Goal: Task Accomplishment & Management: Manage account settings

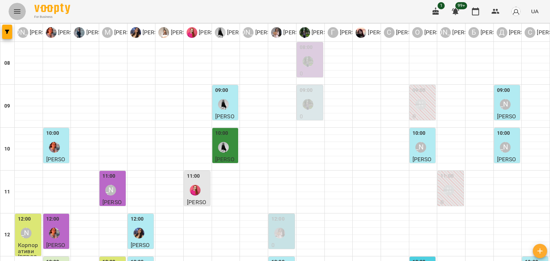
click at [15, 15] on icon "Menu" at bounding box center [17, 11] width 9 height 9
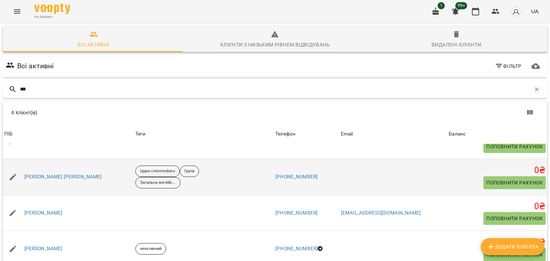
scroll to position [57, 0]
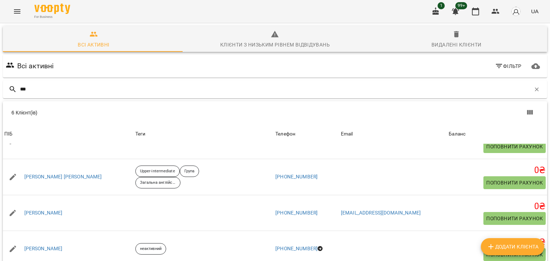
type input "***"
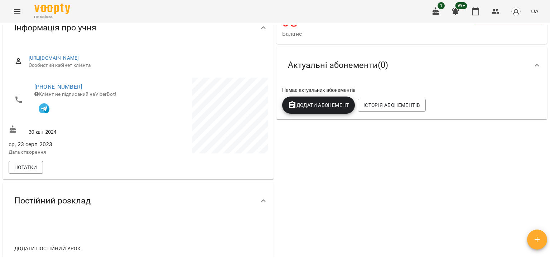
scroll to position [143, 0]
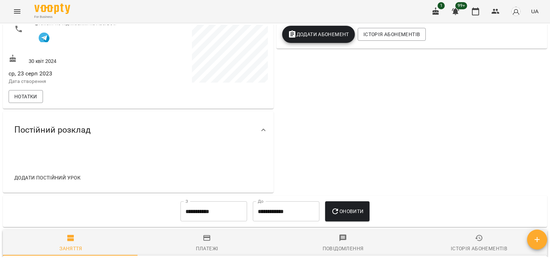
click at [235, 207] on input "**********" at bounding box center [213, 212] width 67 height 20
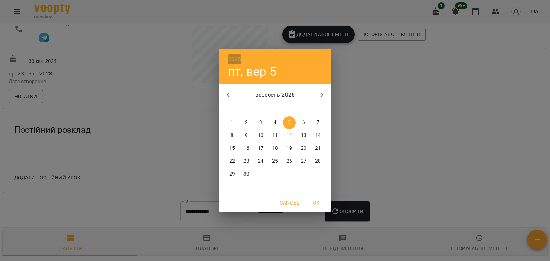
click at [237, 60] on h6 "2025" at bounding box center [234, 59] width 13 height 10
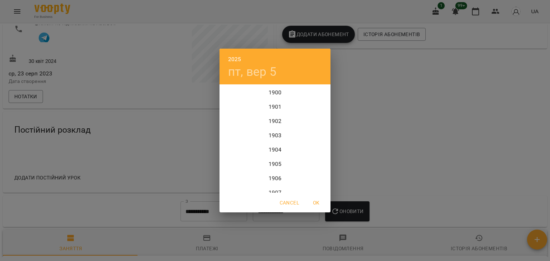
scroll to position [1747, 0]
click at [273, 96] on div "2022" at bounding box center [274, 93] width 111 height 14
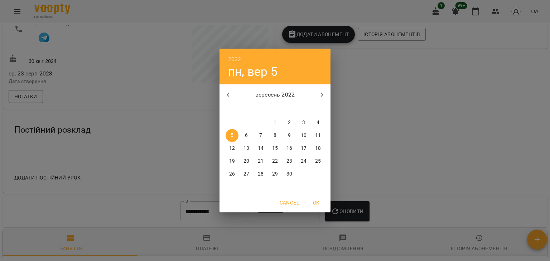
click at [318, 203] on span "OK" at bounding box center [315, 203] width 17 height 9
type input "**********"
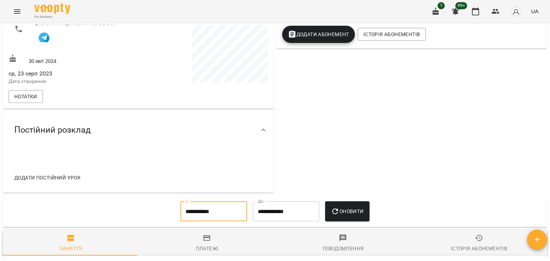
click at [339, 219] on button "Оновити" at bounding box center [347, 212] width 44 height 20
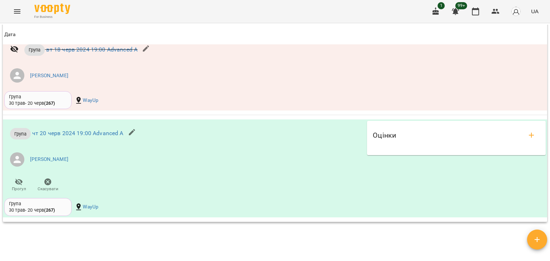
scroll to position [9411, 0]
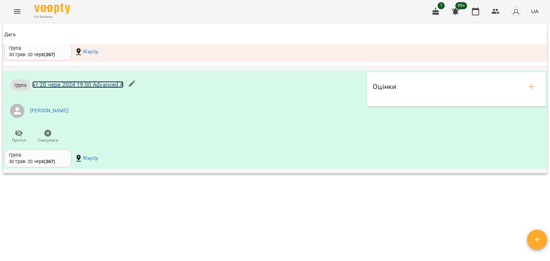
click at [82, 81] on link "чт 20 черв 2024 19:00 Advanced A" at bounding box center [77, 84] width 91 height 7
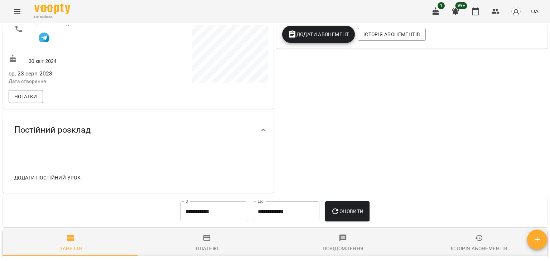
scroll to position [295, 0]
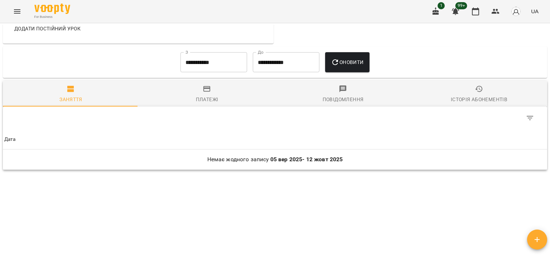
click at [218, 61] on input "**********" at bounding box center [213, 62] width 67 height 20
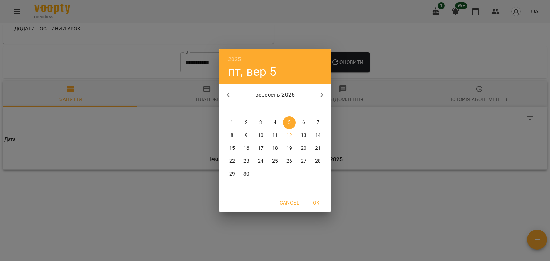
click at [236, 55] on h6 "2025" at bounding box center [234, 59] width 13 height 10
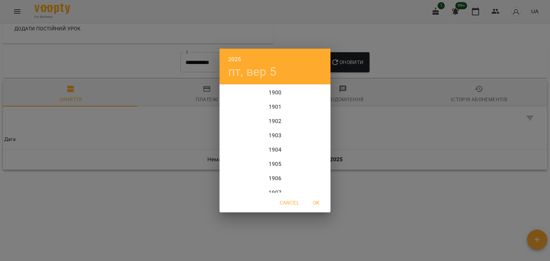
scroll to position [1747, 0]
click at [277, 115] on div "2024" at bounding box center [274, 121] width 111 height 14
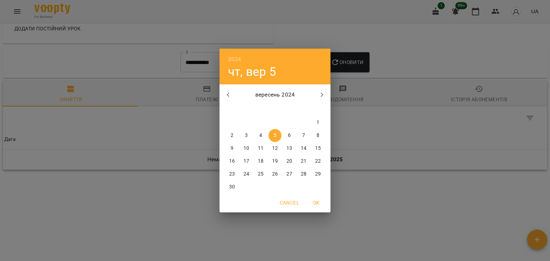
click at [358, 57] on div "2024 чт, вер 5 вересень 2024 пн вт ср чт пт сб нд 26 27 28 29 30 31 1 2 3 4 5 6…" at bounding box center [275, 130] width 550 height 261
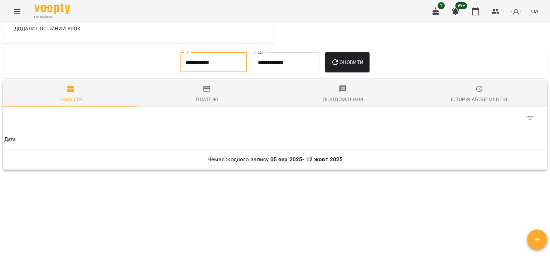
click at [180, 68] on input "**********" at bounding box center [213, 62] width 67 height 20
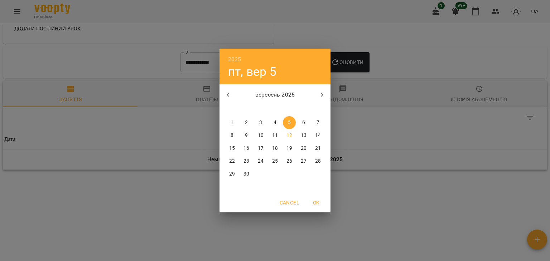
drag, startPoint x: 251, startPoint y: 59, endPoint x: 243, endPoint y: 59, distance: 7.5
click at [249, 59] on div "2025 пт, вер 5" at bounding box center [274, 67] width 111 height 36
click at [243, 59] on div "2025 пт, вер 5" at bounding box center [274, 67] width 111 height 36
click at [238, 58] on h6 "2025" at bounding box center [234, 59] width 13 height 10
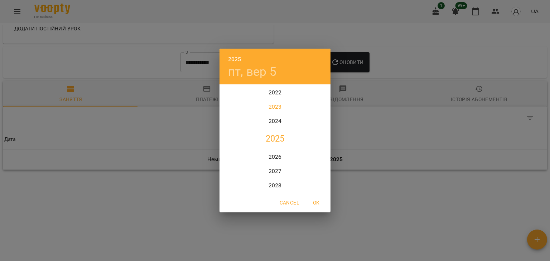
click at [273, 110] on div "2023" at bounding box center [274, 107] width 111 height 14
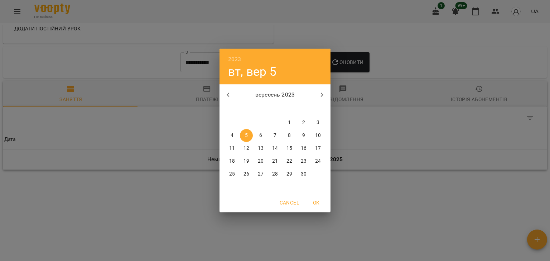
click at [320, 197] on button "OK" at bounding box center [316, 202] width 23 height 13
type input "**********"
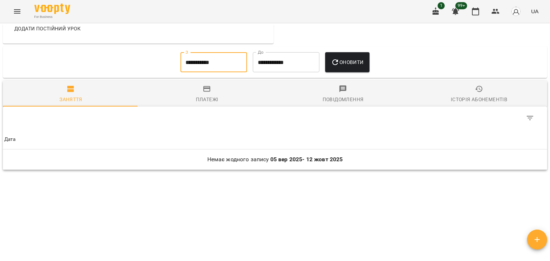
click at [339, 62] on icon "button" at bounding box center [335, 62] width 9 height 9
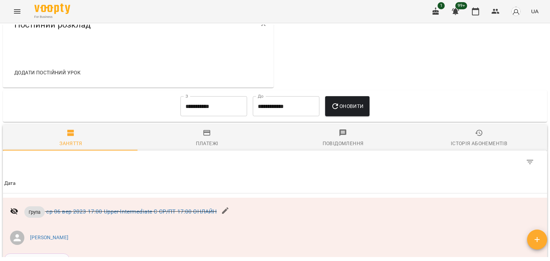
click at [380, 154] on div "Table Toolbar" at bounding box center [402, 162] width 272 height 17
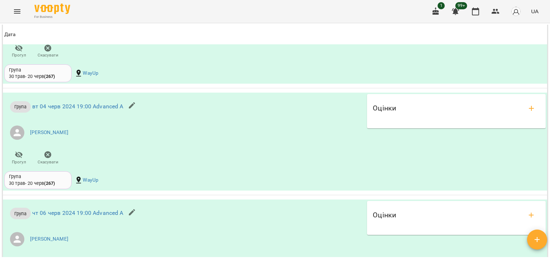
scroll to position [8606, 0]
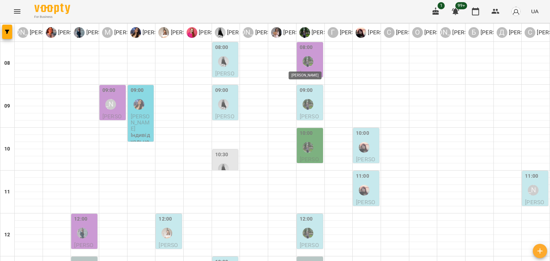
click at [302, 58] on img "Ангеліна Кривак" at bounding box center [307, 61] width 11 height 11
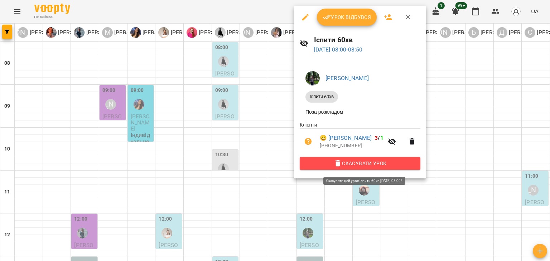
click at [355, 164] on span "Скасувати Урок" at bounding box center [359, 163] width 109 height 9
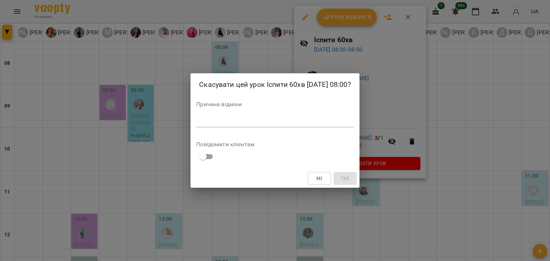
click at [239, 125] on div "*" at bounding box center [274, 121] width 157 height 11
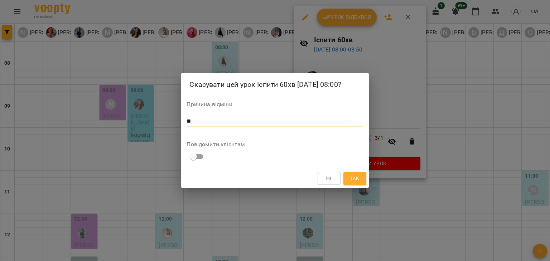
type textarea "*"
type textarea "**********"
click at [354, 183] on span "Так" at bounding box center [354, 178] width 9 height 9
